Goal: Transaction & Acquisition: Purchase product/service

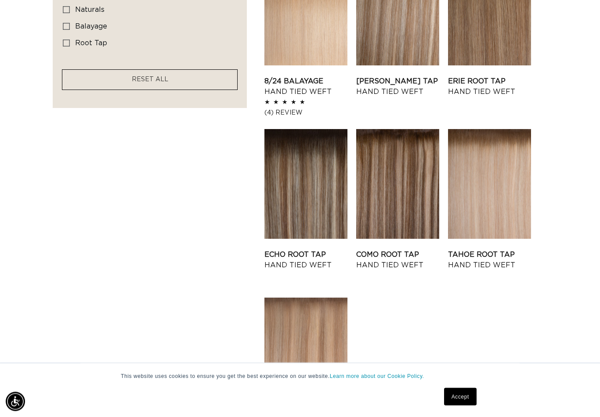
scroll to position [680, 0]
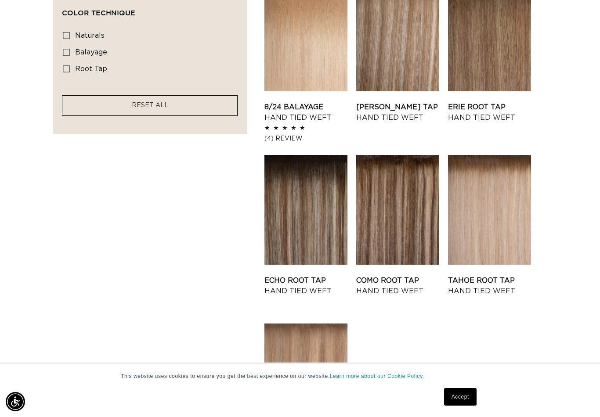
click at [391, 275] on link "Como Root Tap Hand Tied Weft" at bounding box center [397, 285] width 83 height 21
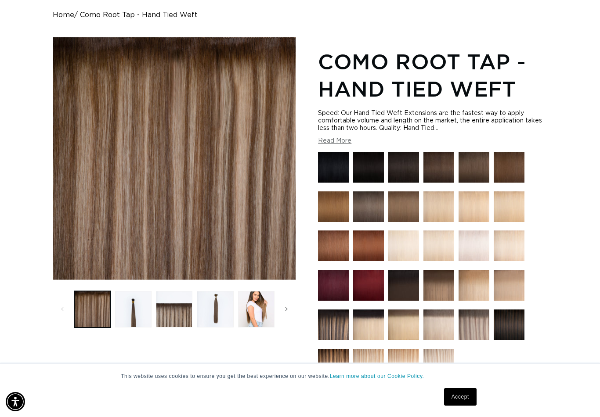
scroll to position [130, 0]
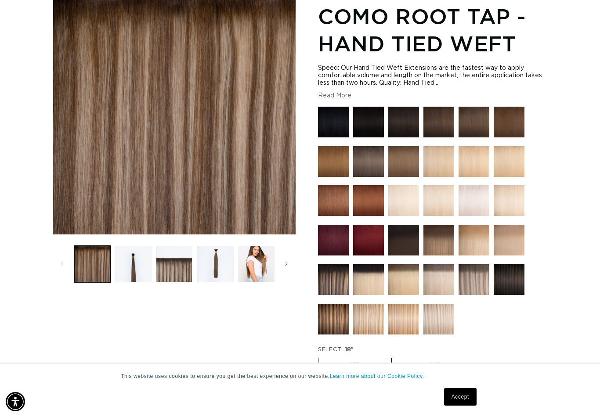
click at [85, 264] on button "Load image 1 in gallery view" at bounding box center [92, 264] width 36 height 36
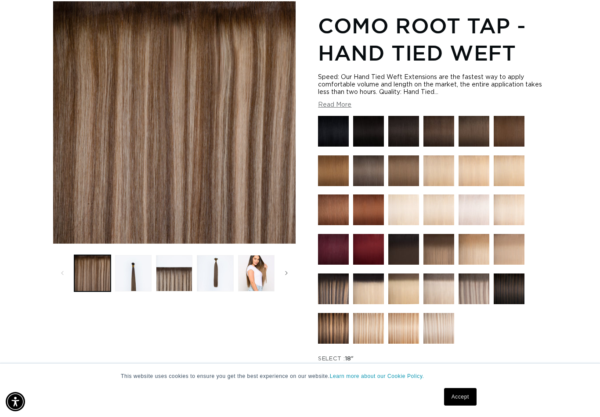
scroll to position [0, 0]
click at [130, 277] on button "Load image 2 in gallery view" at bounding box center [133, 273] width 36 height 36
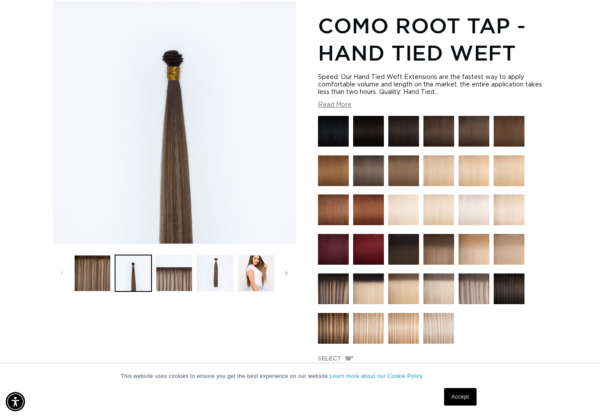
click at [181, 284] on button "Load image 3 in gallery view" at bounding box center [174, 273] width 36 height 36
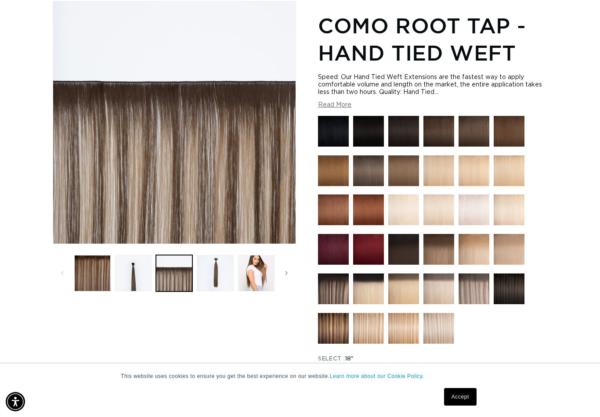
scroll to position [0, 538]
click at [219, 275] on button "Load image 4 in gallery view" at bounding box center [215, 273] width 36 height 36
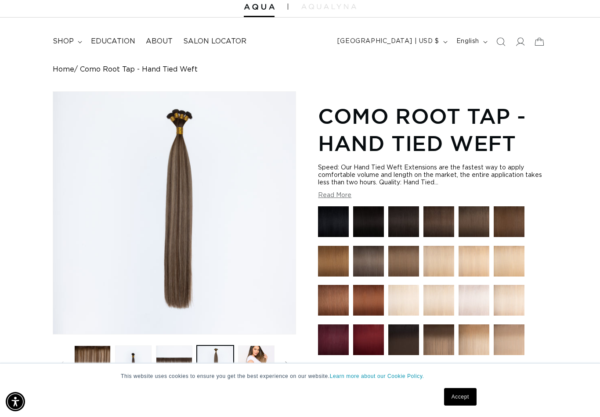
scroll to position [0, 0]
click at [442, 341] on img at bounding box center [438, 340] width 31 height 31
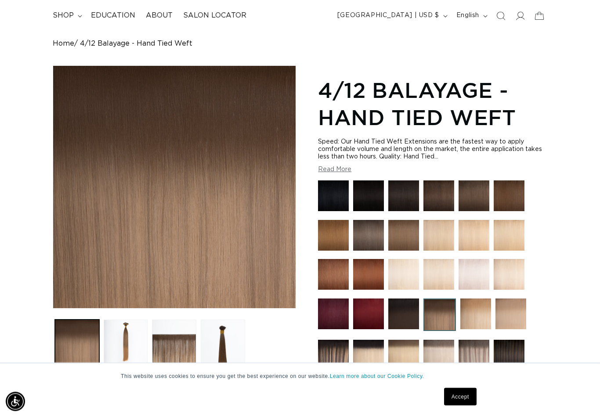
scroll to position [72, 0]
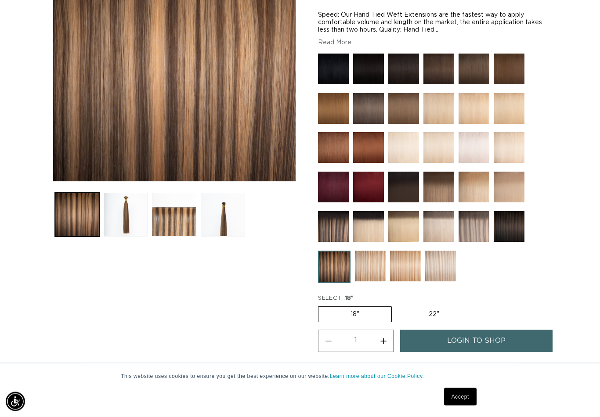
scroll to position [183, 0]
click at [432, 273] on img at bounding box center [440, 266] width 31 height 31
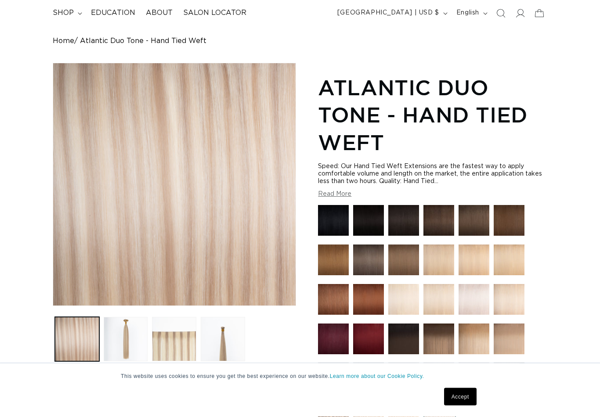
scroll to position [62, 0]
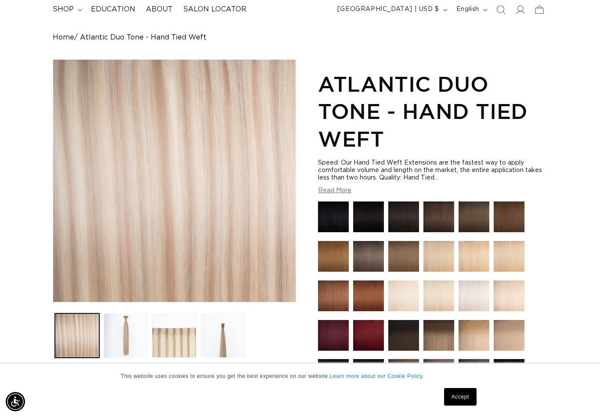
click at [330, 263] on img at bounding box center [333, 256] width 31 height 31
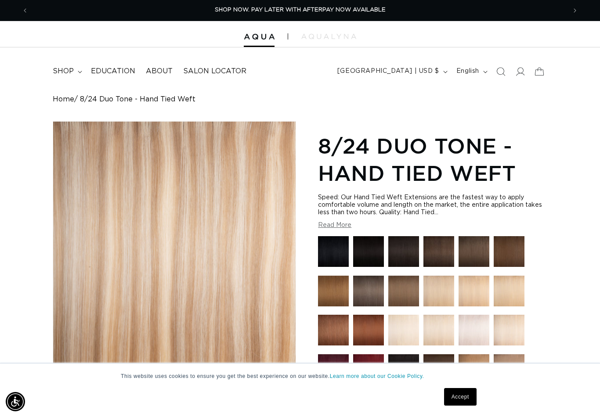
click at [428, 74] on span "[GEOGRAPHIC_DATA] | USD $" at bounding box center [388, 71] width 102 height 9
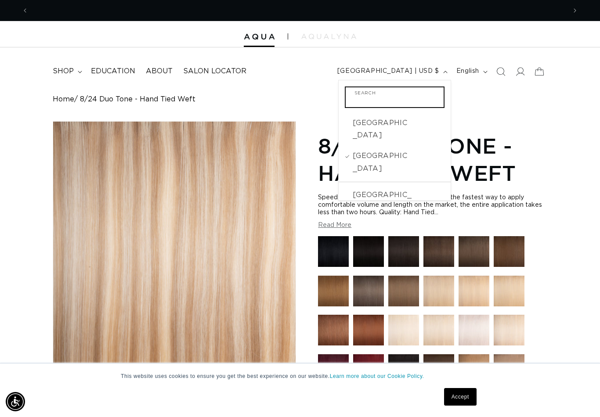
scroll to position [0, 1075]
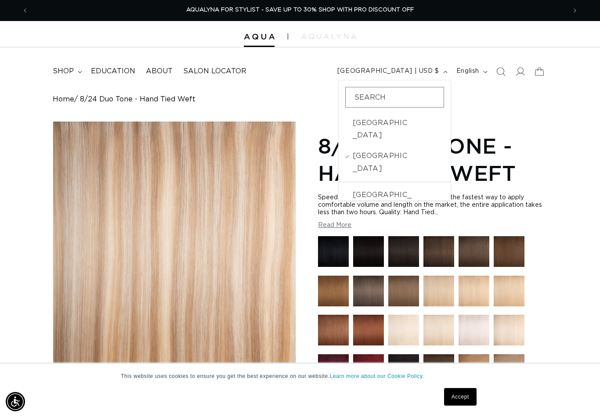
click at [534, 115] on div "Home 8/24 Duo Tone - Hand Tied Weft Skip to product information Open media 1 in…" at bounding box center [300, 387] width 600 height 584
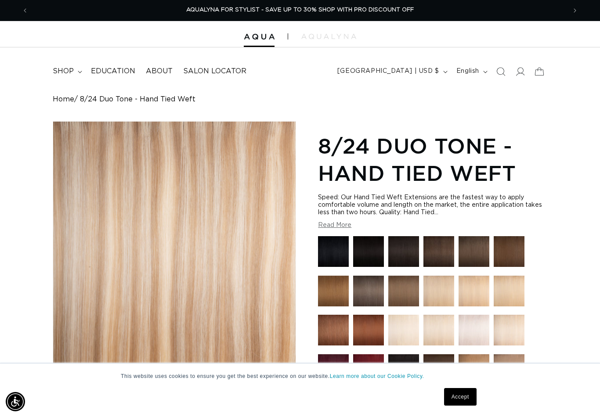
click at [441, 75] on button "[GEOGRAPHIC_DATA] | USD $" at bounding box center [391, 71] width 119 height 17
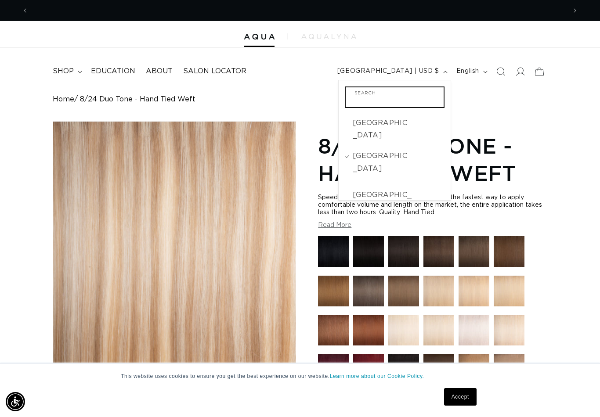
scroll to position [0, 0]
click at [391, 150] on span "[GEOGRAPHIC_DATA]" at bounding box center [382, 162] width 58 height 25
